Goal: Information Seeking & Learning: Learn about a topic

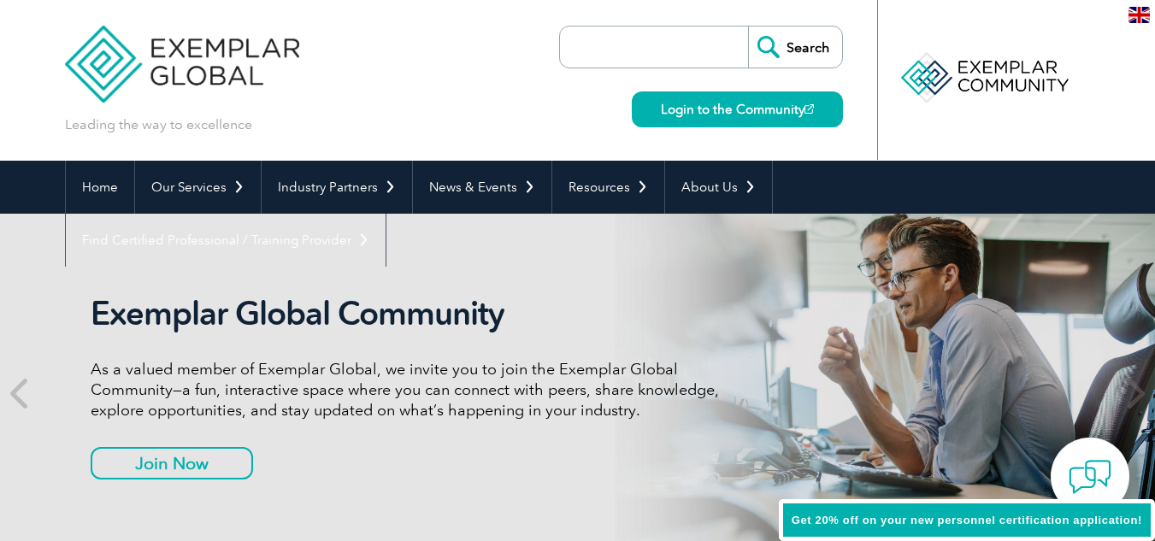
click at [716, 279] on div "Exemplar Global Community As a valued member of Exemplar Global, we invite you …" at bounding box center [578, 393] width 1026 height 359
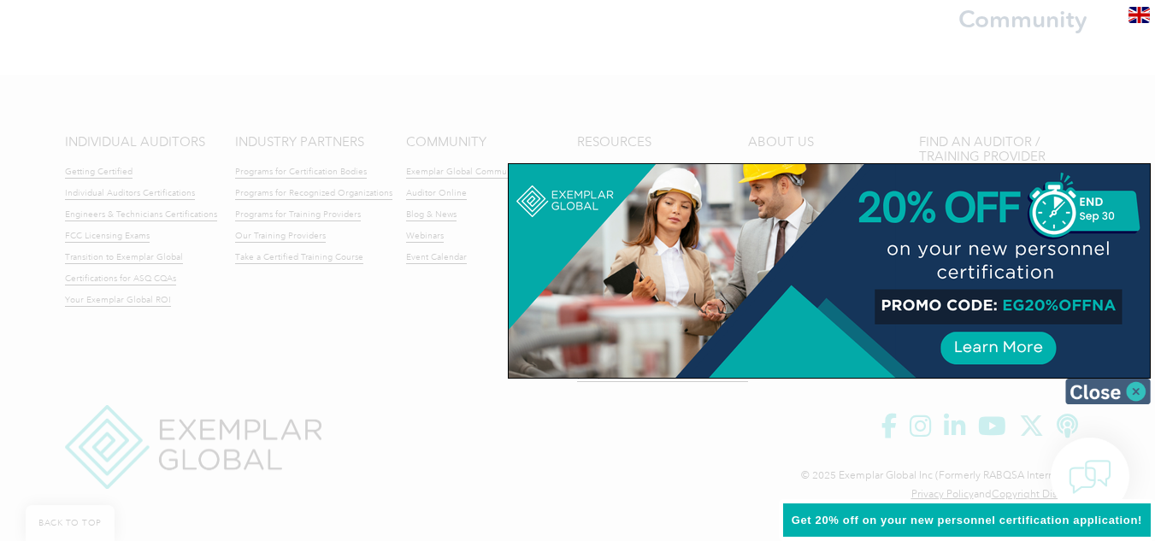
click at [1138, 389] on img at bounding box center [1107, 392] width 85 height 26
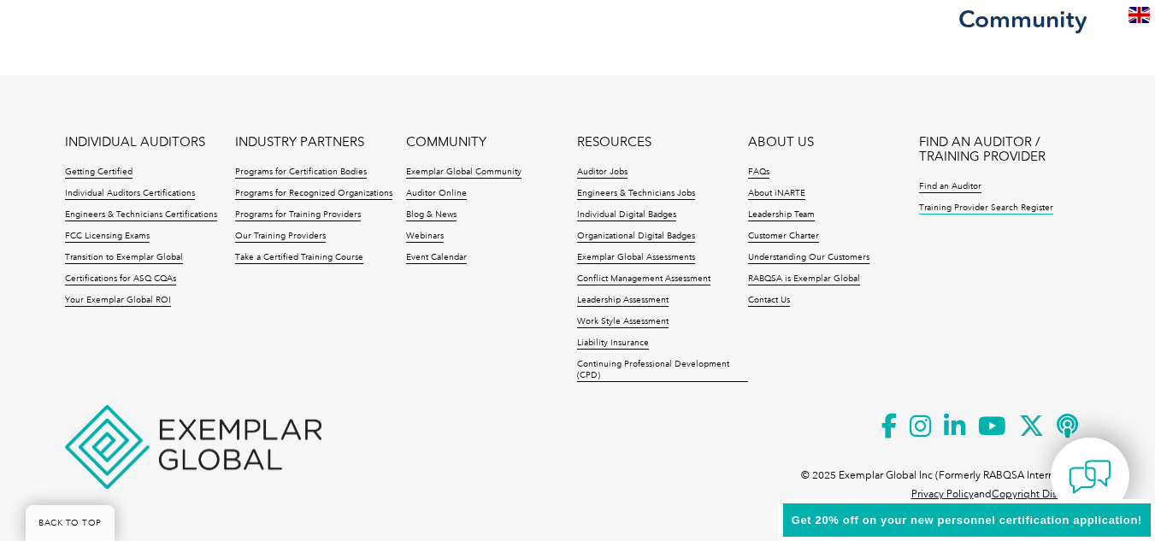
click at [975, 207] on link "Training Provider Search Register" at bounding box center [986, 209] width 134 height 12
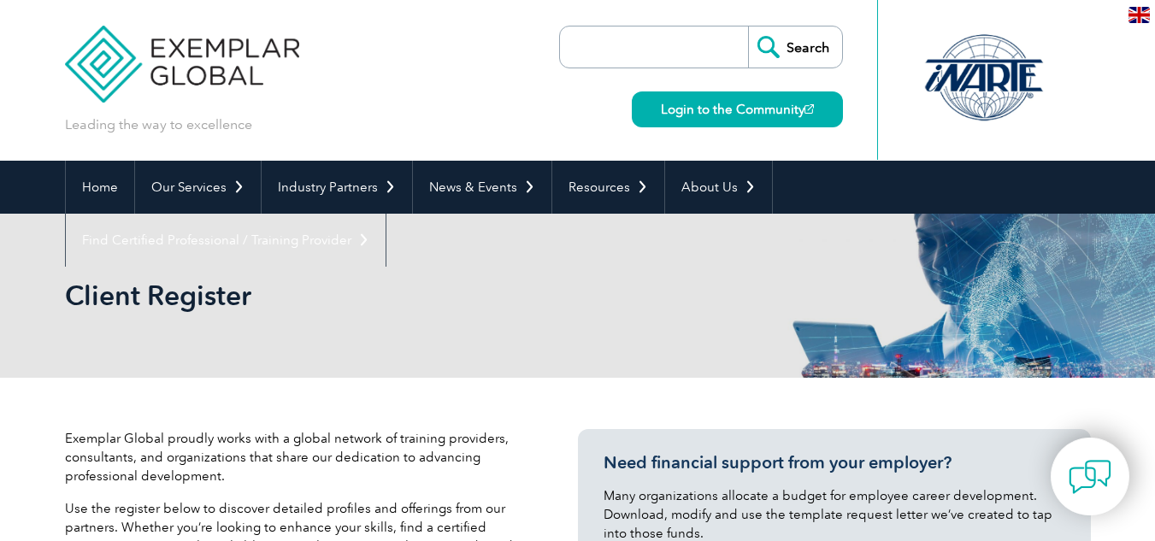
click at [585, 299] on h2 "Client Register" at bounding box center [424, 295] width 718 height 27
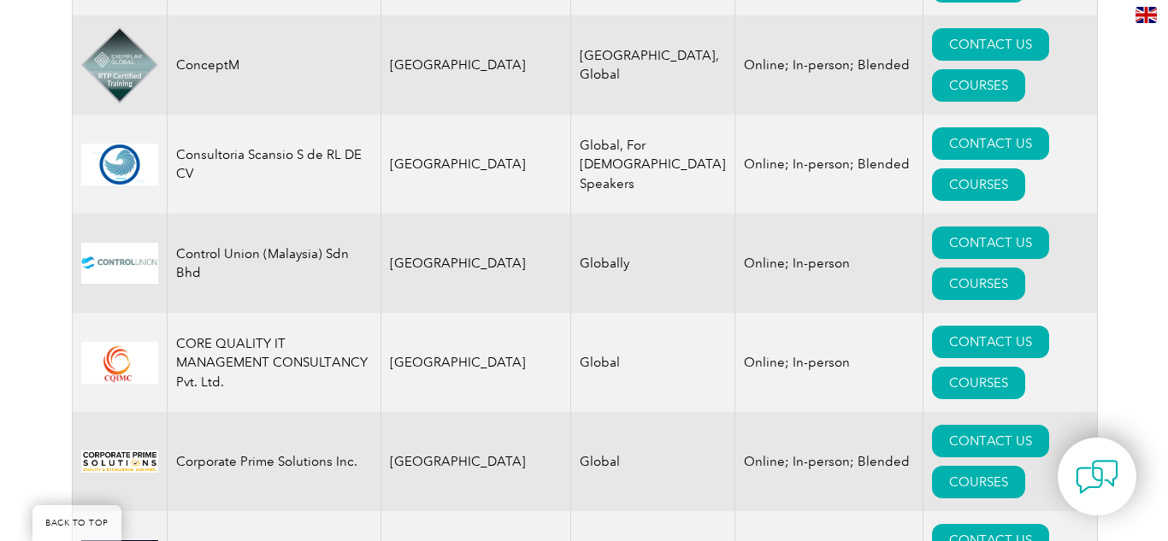
scroll to position [6121, 0]
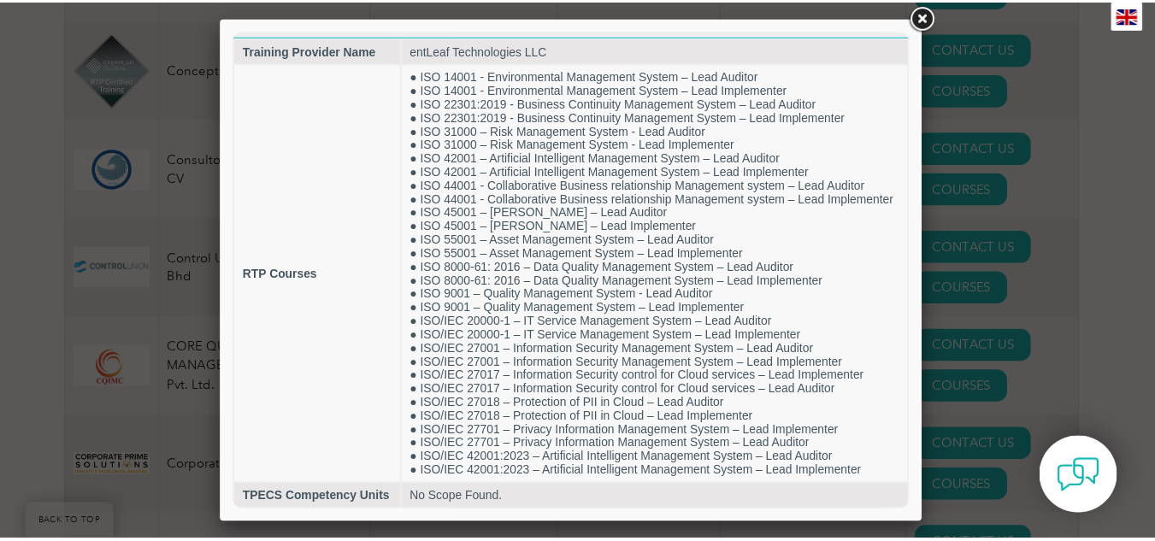
scroll to position [0, 0]
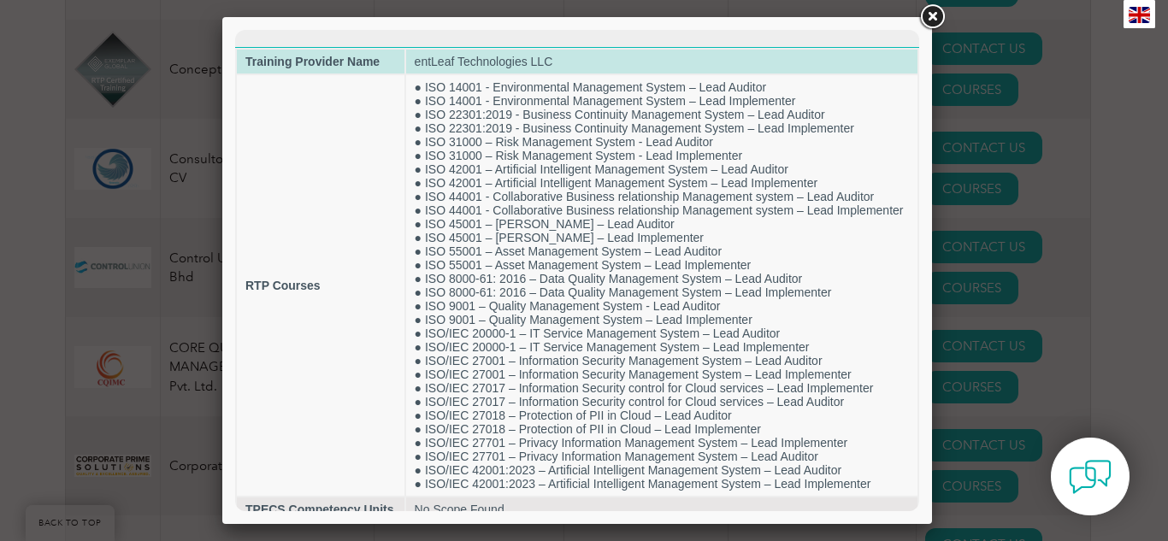
click at [855, 57] on td "entLeaf Technologies LLC" at bounding box center [661, 62] width 511 height 24
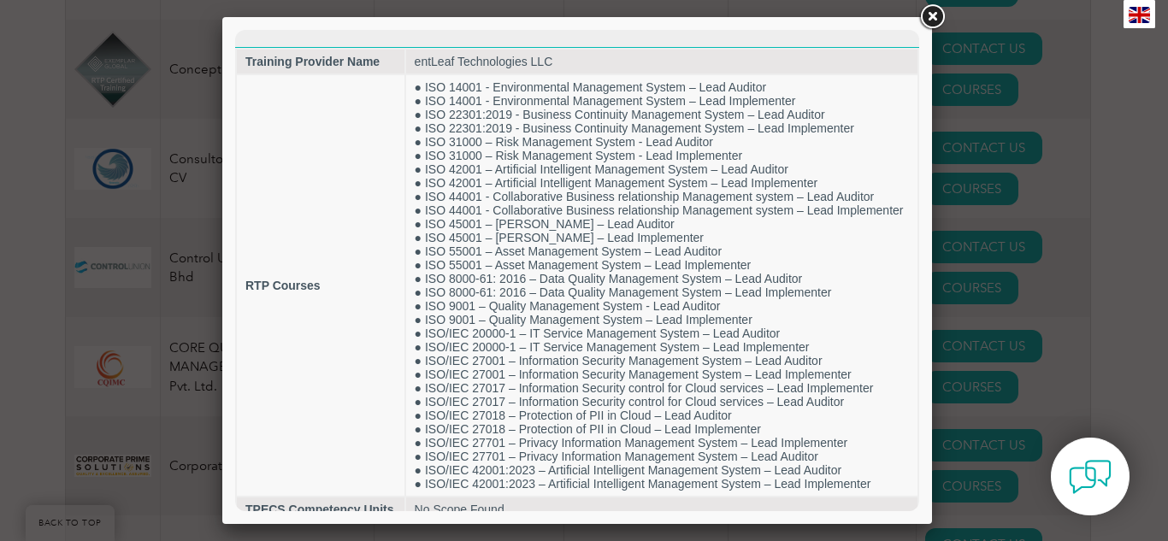
click at [937, 22] on link at bounding box center [931, 17] width 31 height 31
